Goal: Navigation & Orientation: Find specific page/section

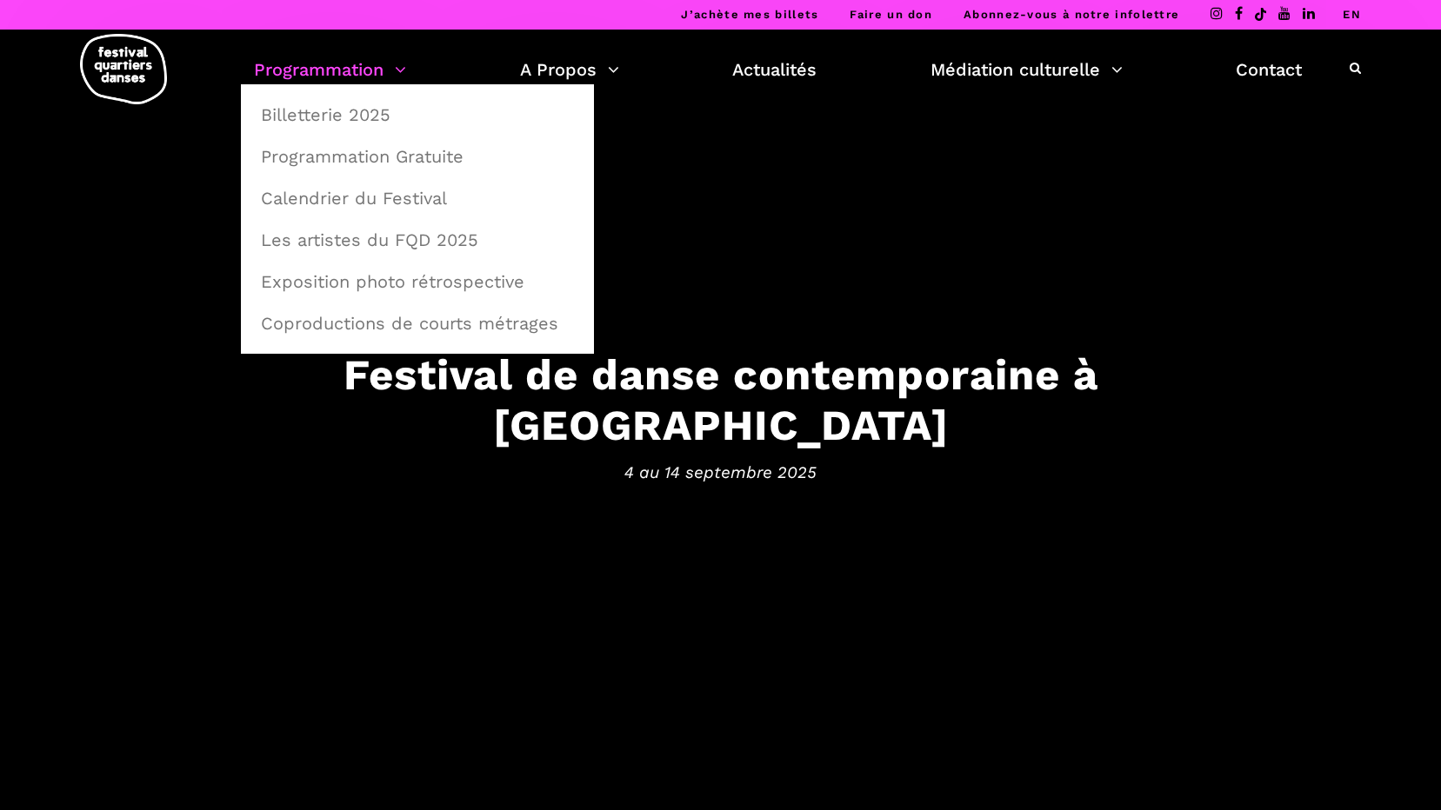
click at [351, 78] on link "Programmation" at bounding box center [330, 70] width 152 height 30
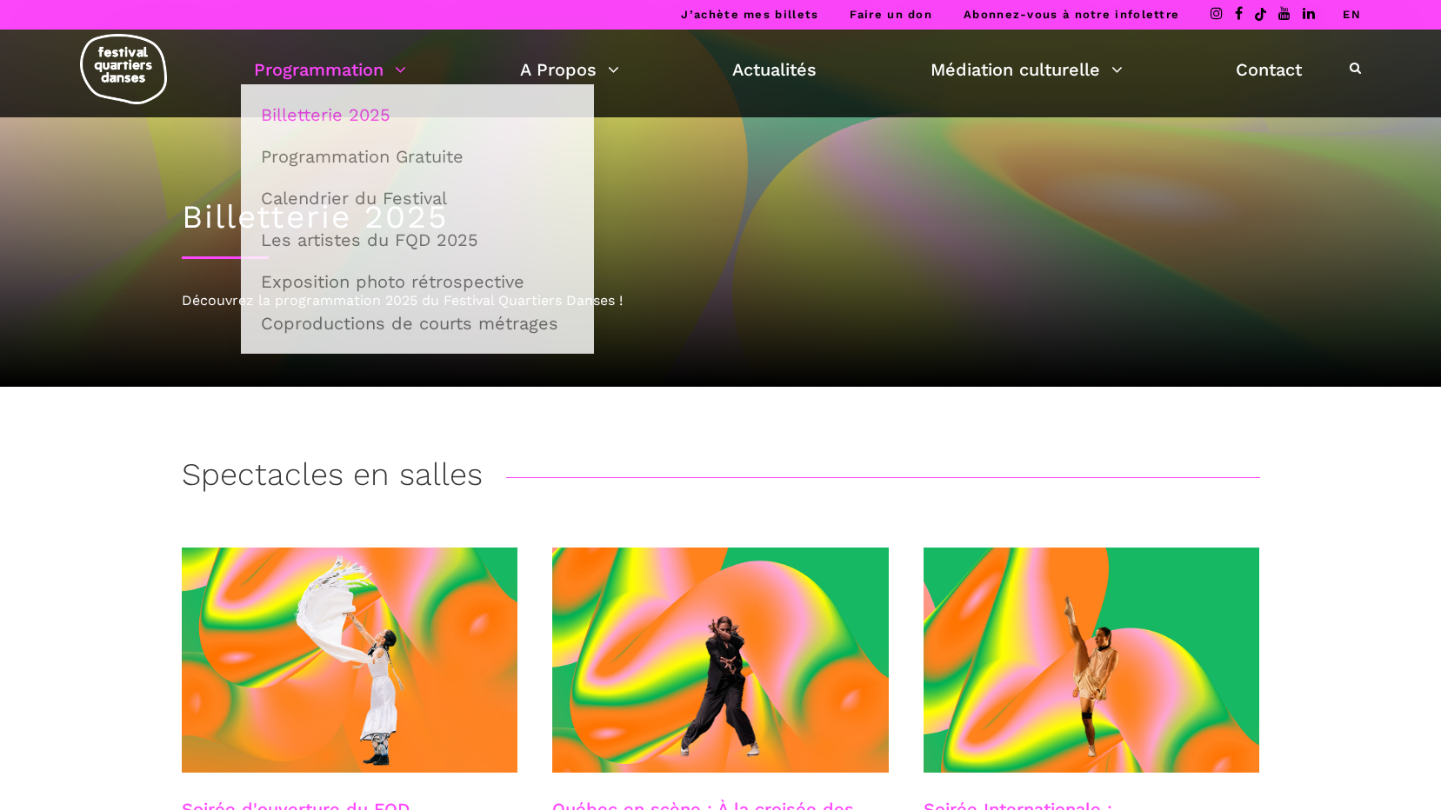
click at [342, 80] on link "Programmation" at bounding box center [330, 70] width 152 height 30
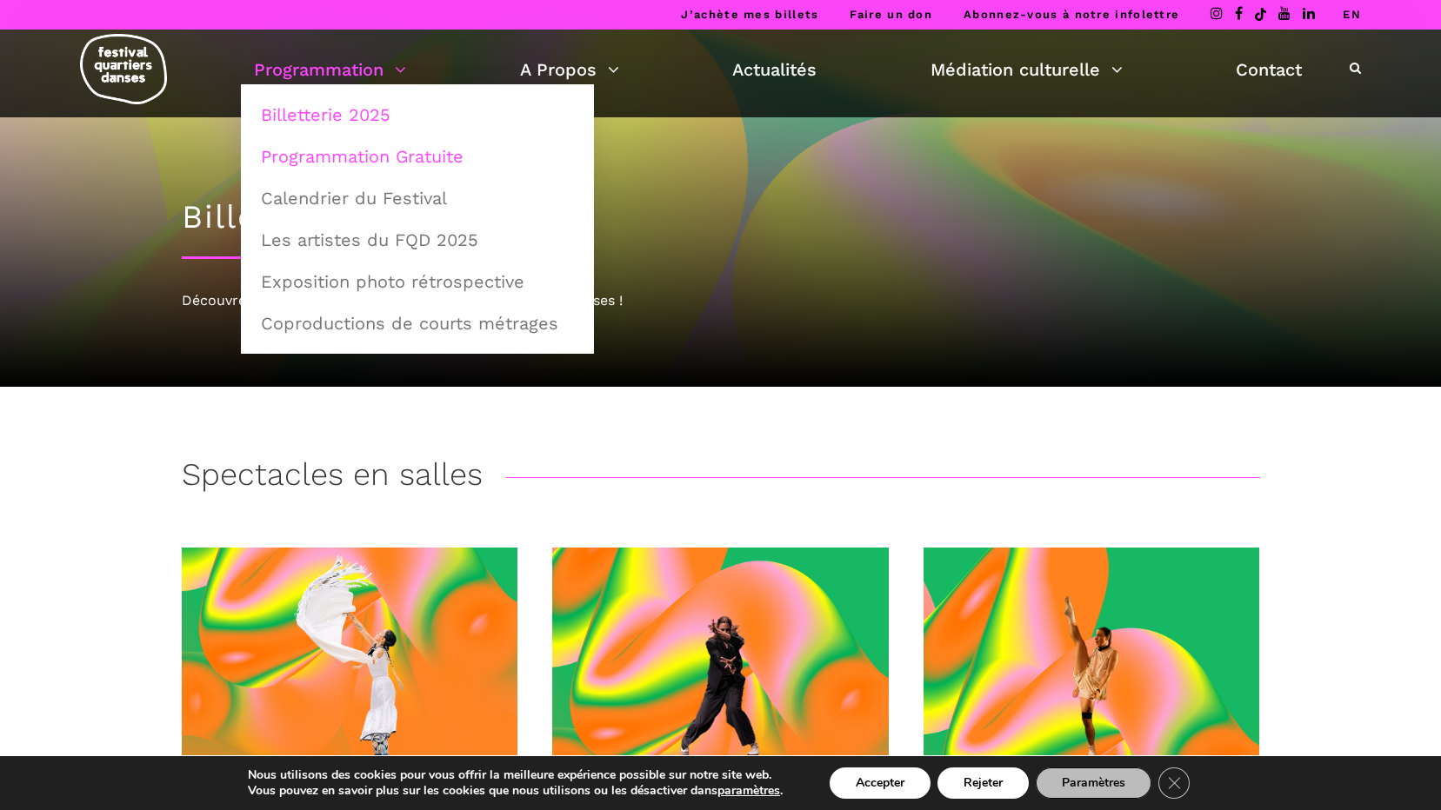
click at [342, 150] on link "Programmation Gratuite" at bounding box center [417, 156] width 334 height 40
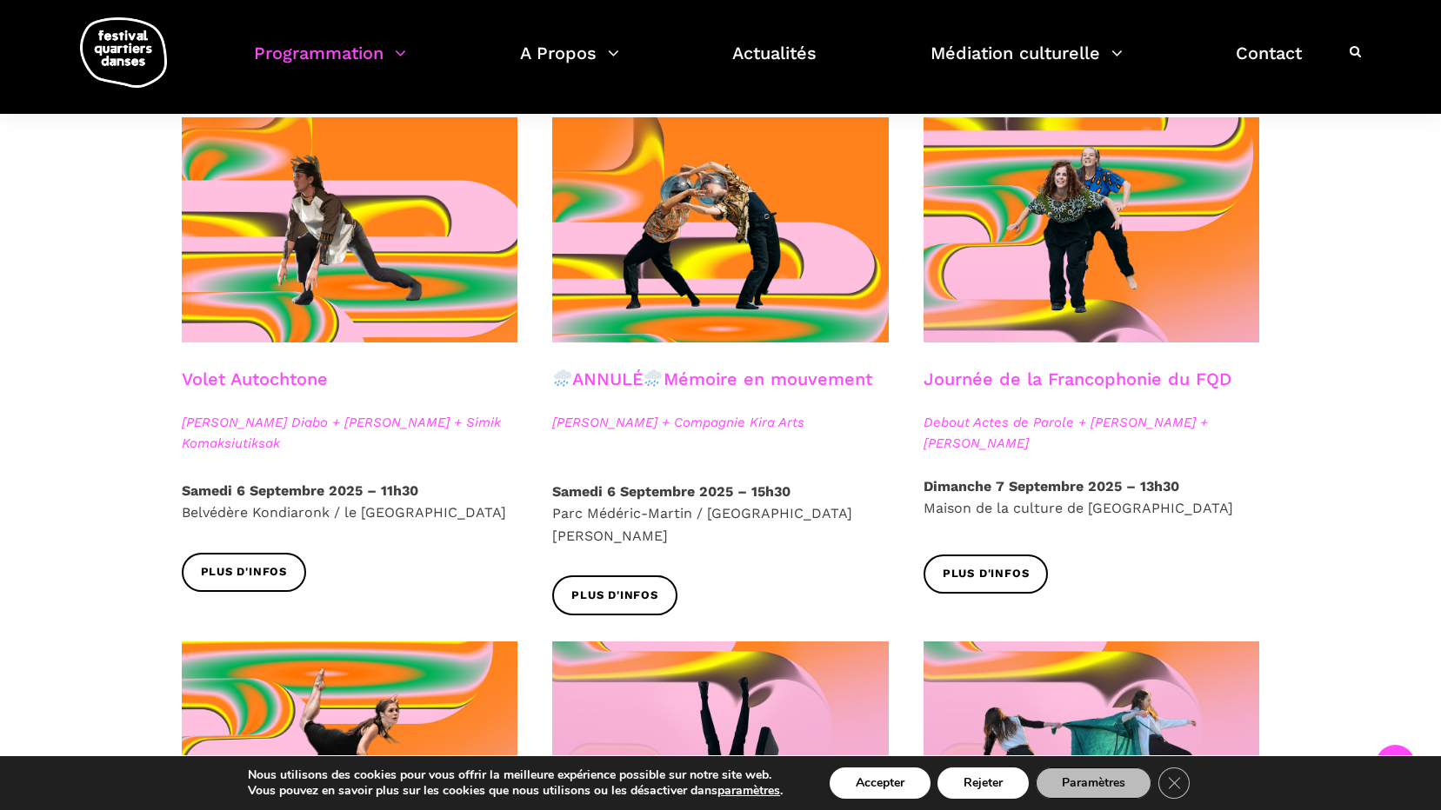
scroll to position [795, 0]
